Goal: Contribute content

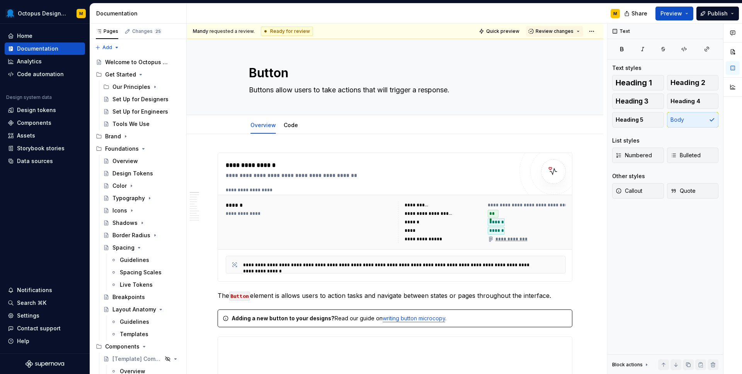
scroll to position [322, 0]
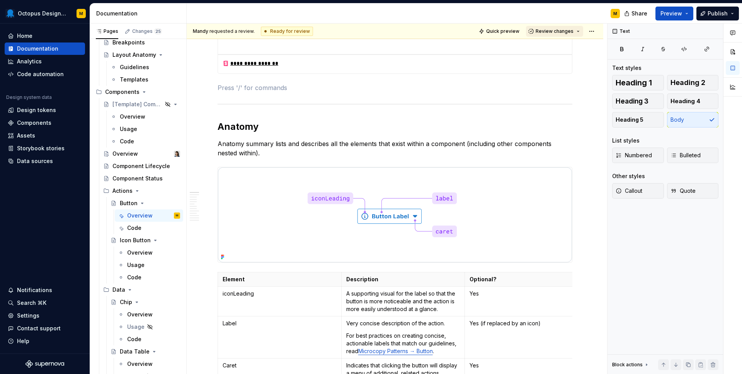
click at [557, 32] on span "Review changes" at bounding box center [555, 31] width 38 height 6
click at [546, 125] on h2 "Anatomy" at bounding box center [395, 127] width 355 height 12
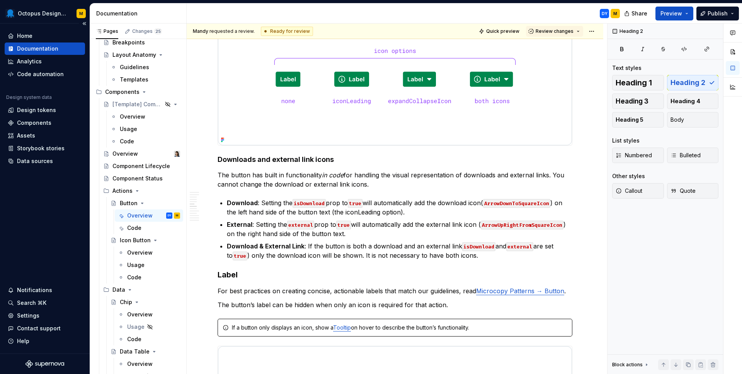
scroll to position [1601, 0]
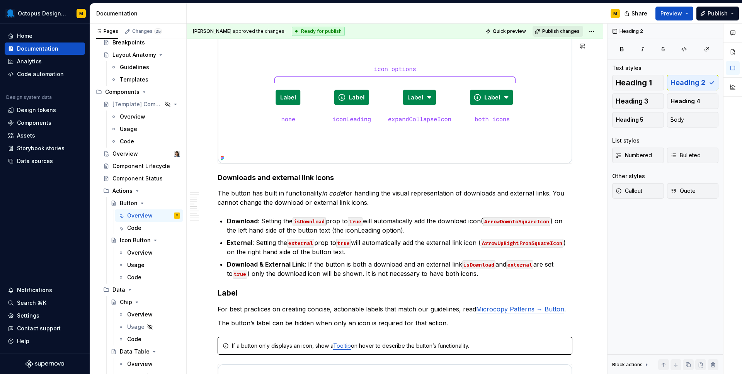
click at [562, 30] on span "Publish changes" at bounding box center [560, 31] width 37 height 6
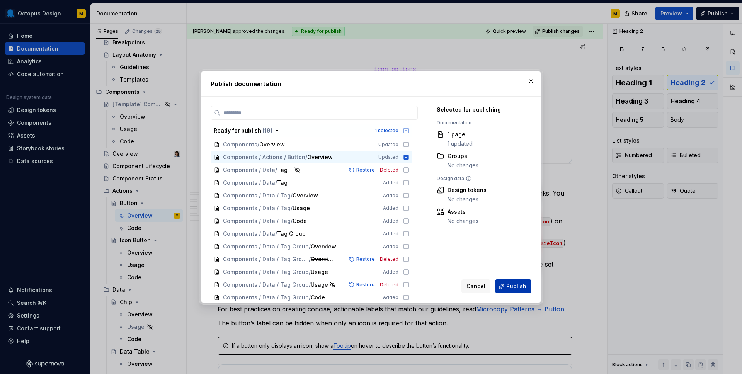
click at [520, 284] on span "Publish" at bounding box center [516, 287] width 20 height 8
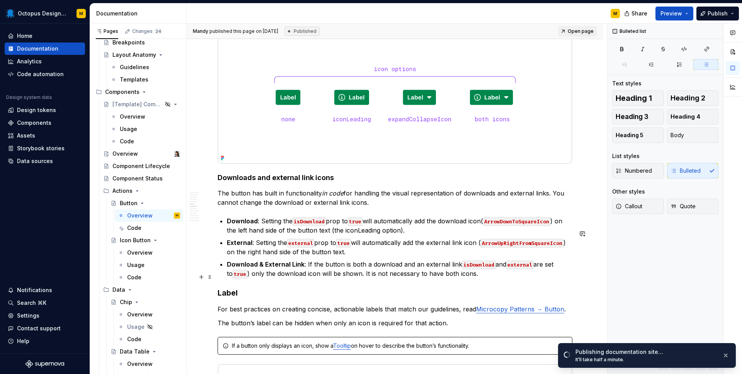
click at [458, 276] on p "Download & External Link : If the button is both a download and an external lin…" at bounding box center [400, 269] width 346 height 19
type textarea "*"
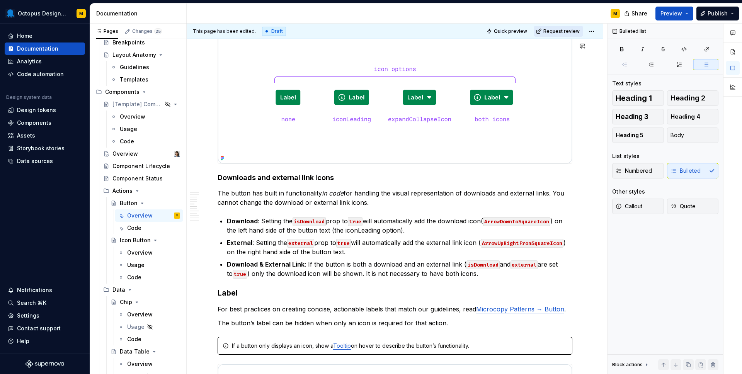
click at [558, 30] on span "Request review" at bounding box center [561, 31] width 36 height 6
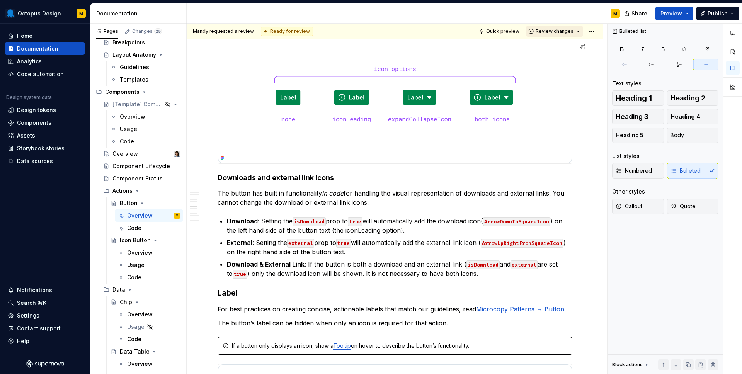
click at [558, 32] on span "Review changes" at bounding box center [555, 31] width 38 height 6
click at [556, 46] on div "Approve" at bounding box center [580, 47] width 68 height 8
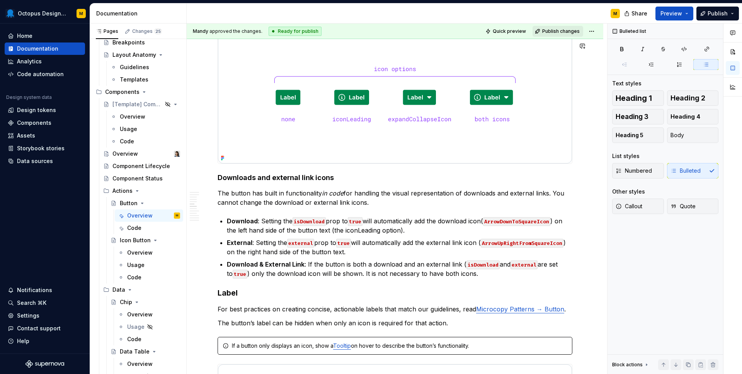
click at [553, 32] on span "Publish changes" at bounding box center [560, 31] width 37 height 6
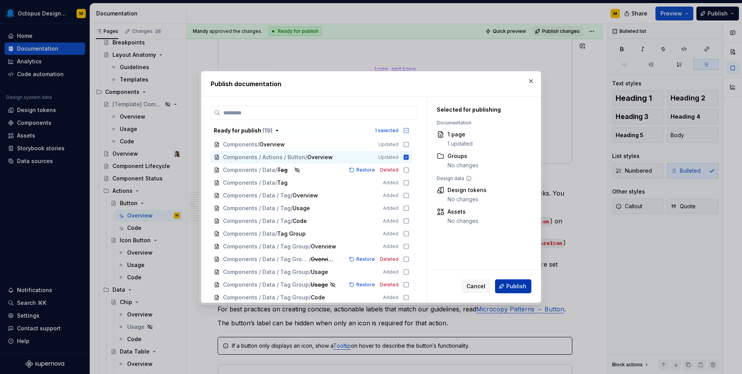
click at [519, 287] on span "Publish" at bounding box center [516, 287] width 20 height 8
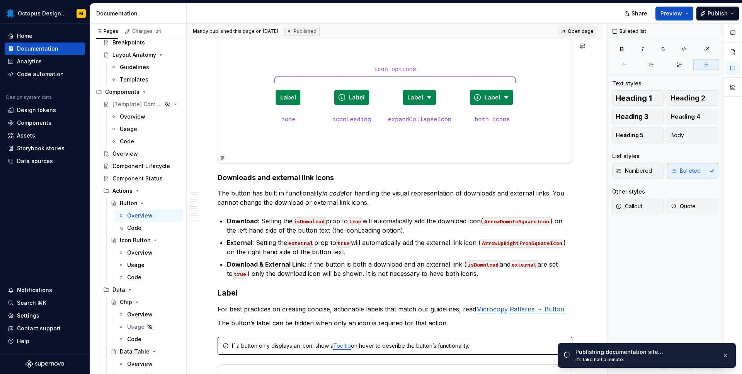
type textarea "*"
